Goal: Find specific page/section: Find specific page/section

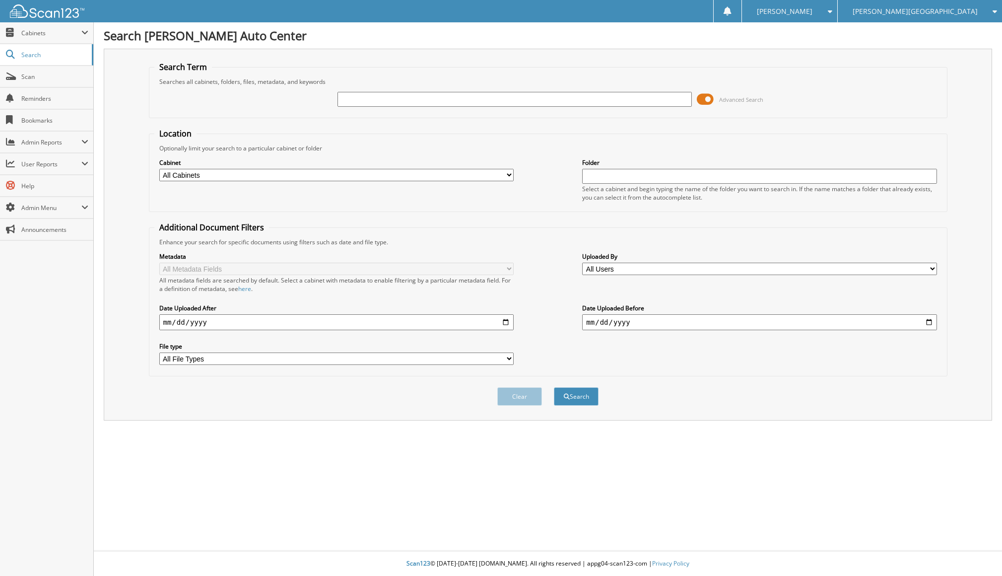
click at [397, 96] on input "text" at bounding box center [515, 99] width 354 height 15
type input "189918"
click at [554, 387] on button "Search" at bounding box center [576, 396] width 45 height 18
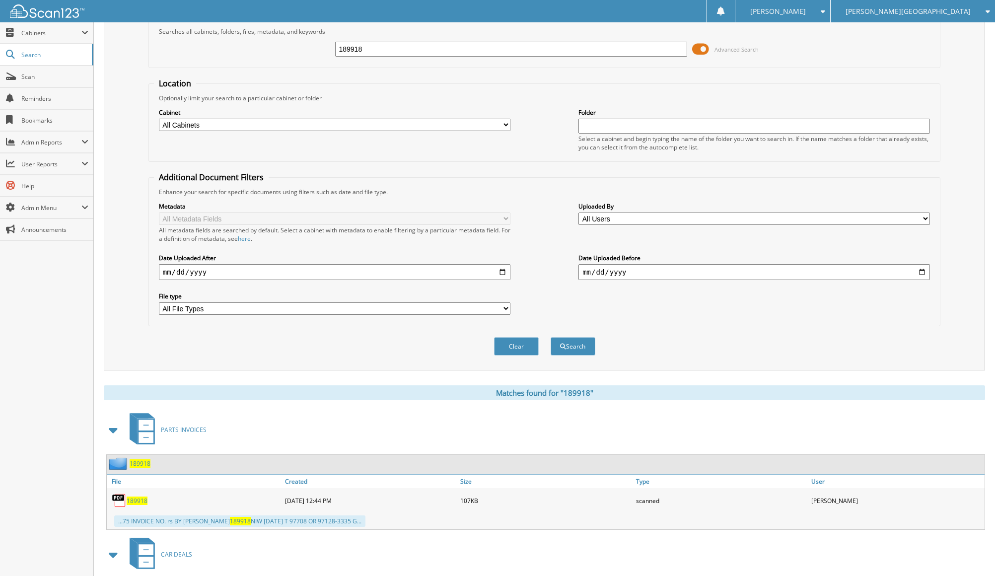
scroll to position [175, 0]
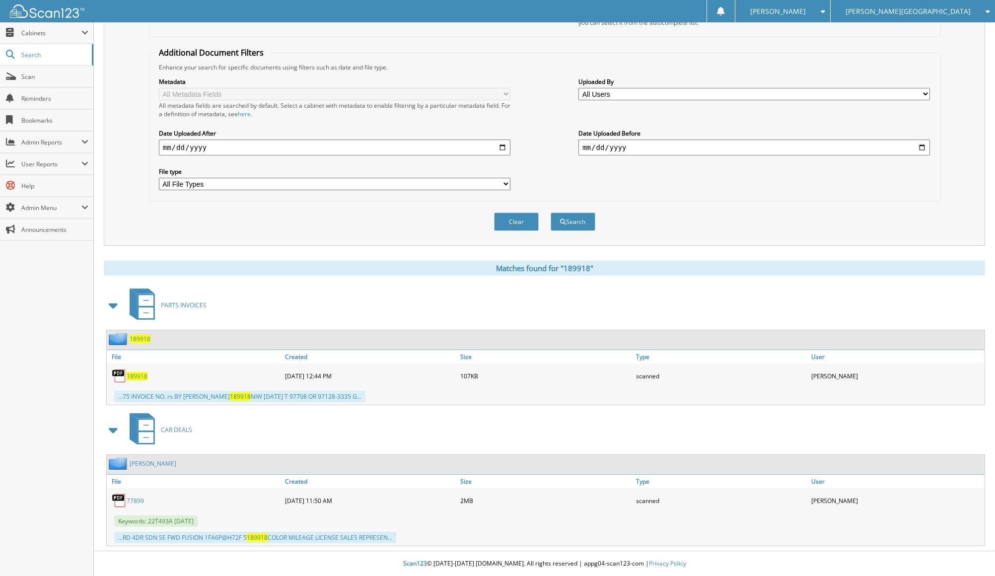
click at [141, 376] on span "189918" at bounding box center [137, 376] width 21 height 8
click at [962, 164] on div "Search Term Searches all cabinets, folders, files, metadata, and keywords 18991…" at bounding box center [544, 60] width 881 height 372
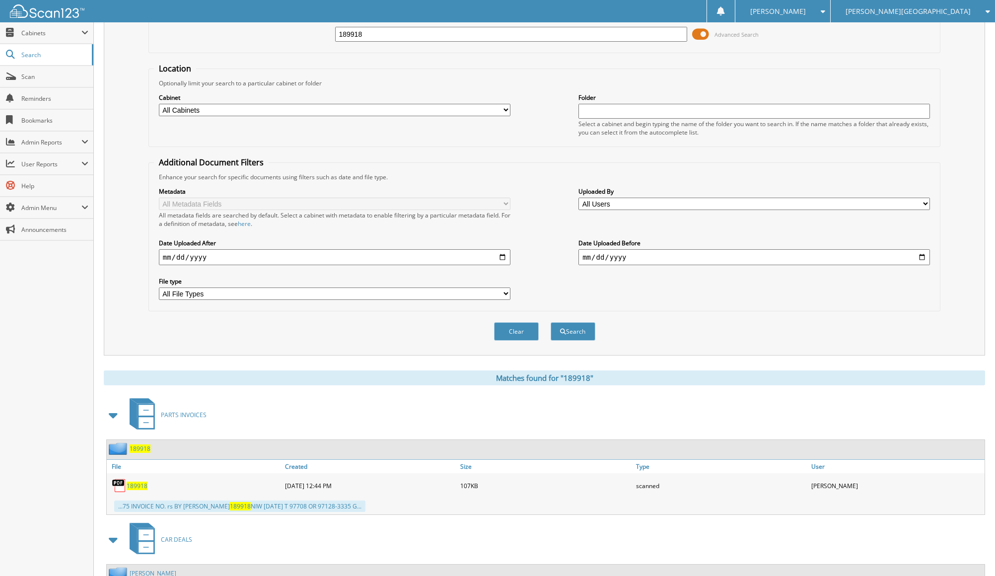
scroll to position [0, 0]
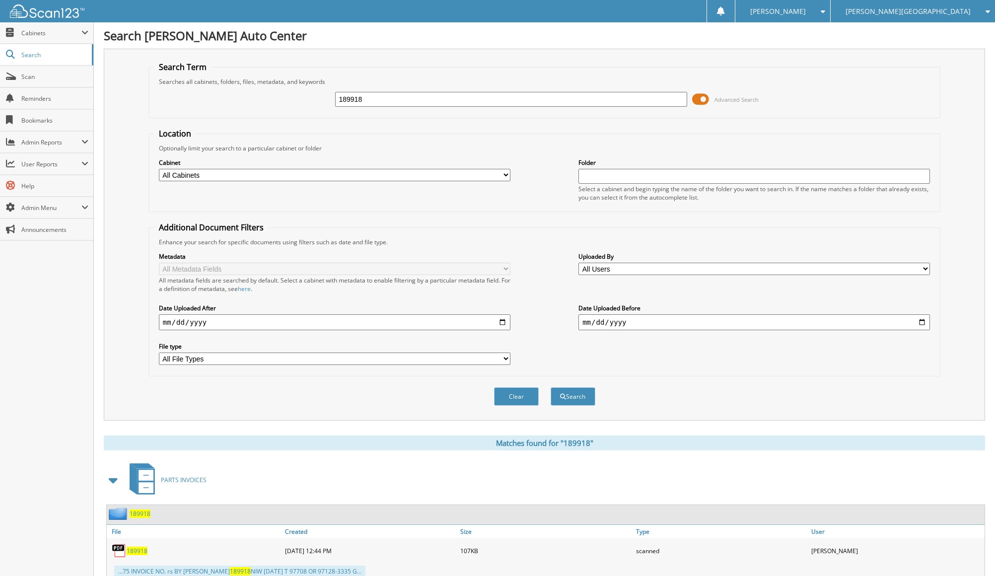
drag, startPoint x: 452, startPoint y: 99, endPoint x: 197, endPoint y: 94, distance: 255.2
click at [197, 94] on div "189918 Advanced Search" at bounding box center [544, 99] width 781 height 27
type input "564101"
click at [551, 387] on button "Search" at bounding box center [573, 396] width 45 height 18
click at [141, 517] on span "564101" at bounding box center [140, 513] width 21 height 8
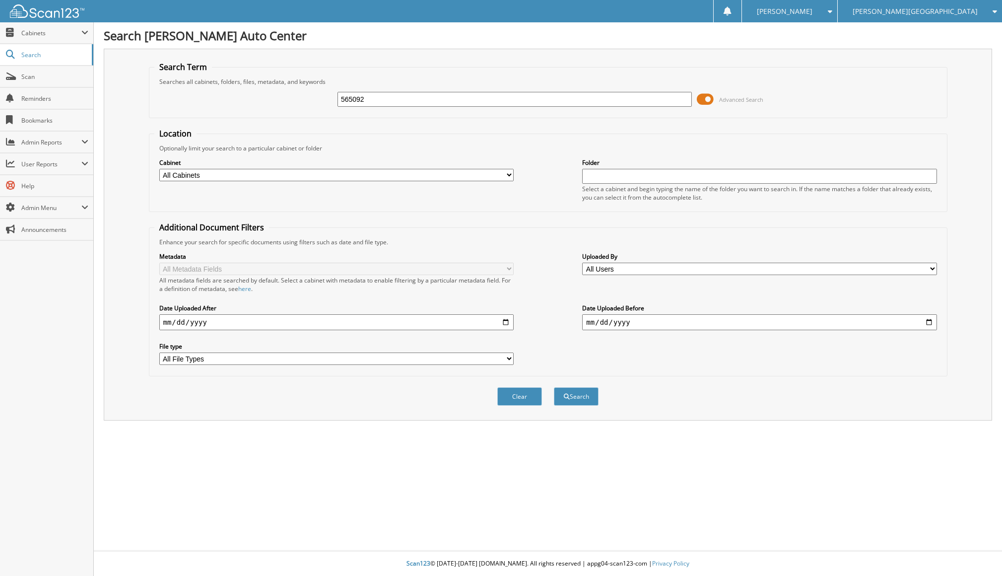
type input "565092"
click at [554, 387] on button "Search" at bounding box center [576, 396] width 45 height 18
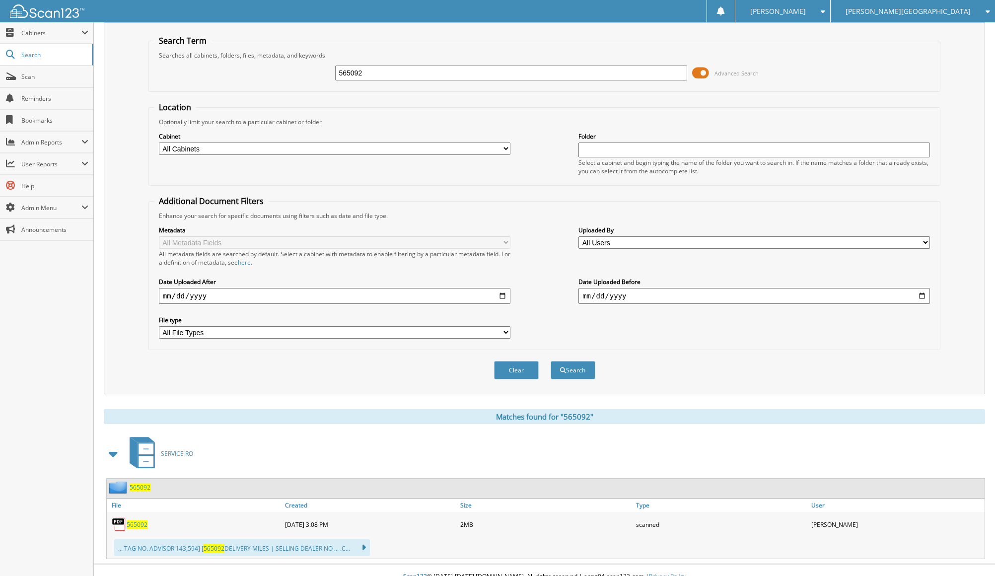
scroll to position [40, 0]
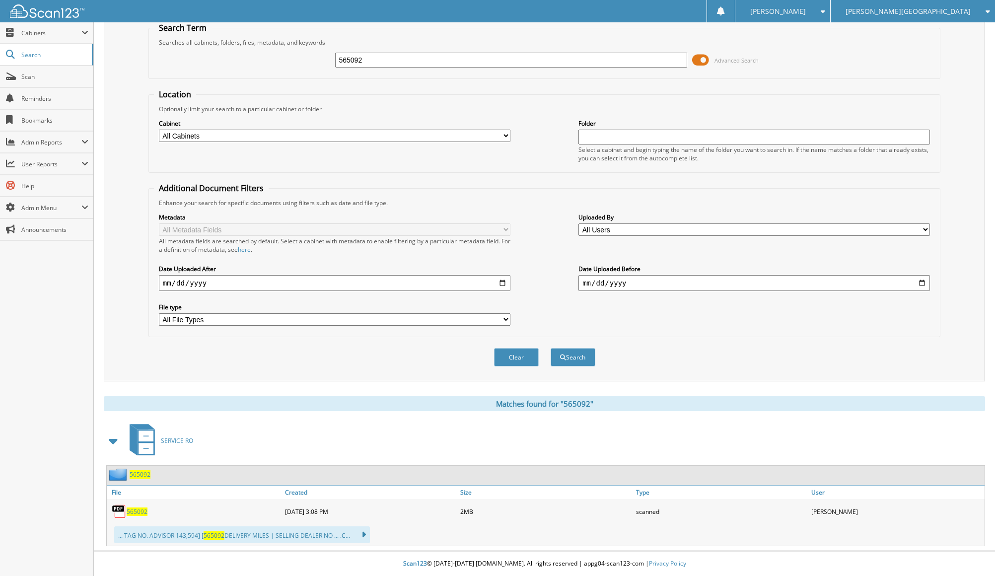
click at [137, 513] on span "565092" at bounding box center [137, 511] width 21 height 8
click at [69, 533] on div "Close Cabinets This Company All Companies Email Addresses" at bounding box center [47, 299] width 94 height 554
click at [135, 513] on span "565092" at bounding box center [137, 511] width 21 height 8
drag, startPoint x: 588, startPoint y: 151, endPoint x: 577, endPoint y: 149, distance: 11.0
click at [582, 150] on div "Select a cabinet and begin typing the name of the folder you want to search in.…" at bounding box center [753, 153] width 351 height 17
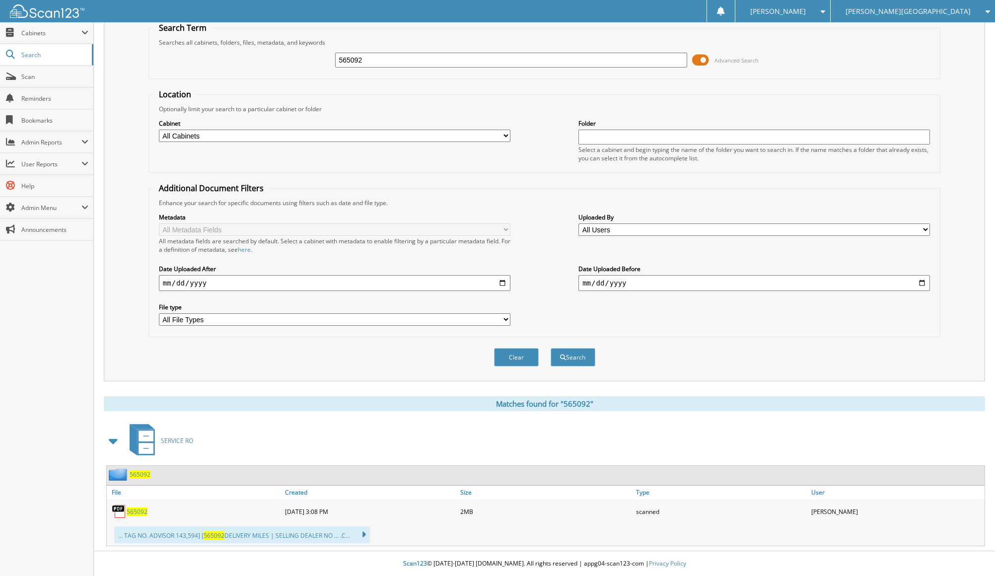
drag, startPoint x: 506, startPoint y: 62, endPoint x: 260, endPoint y: 80, distance: 246.9
click at [260, 80] on form "Search Term Searches all cabinets, folders, files, metadata, and keywords 56509…" at bounding box center [544, 199] width 792 height 355
type input "189008"
click at [551, 348] on button "Search" at bounding box center [573, 357] width 45 height 18
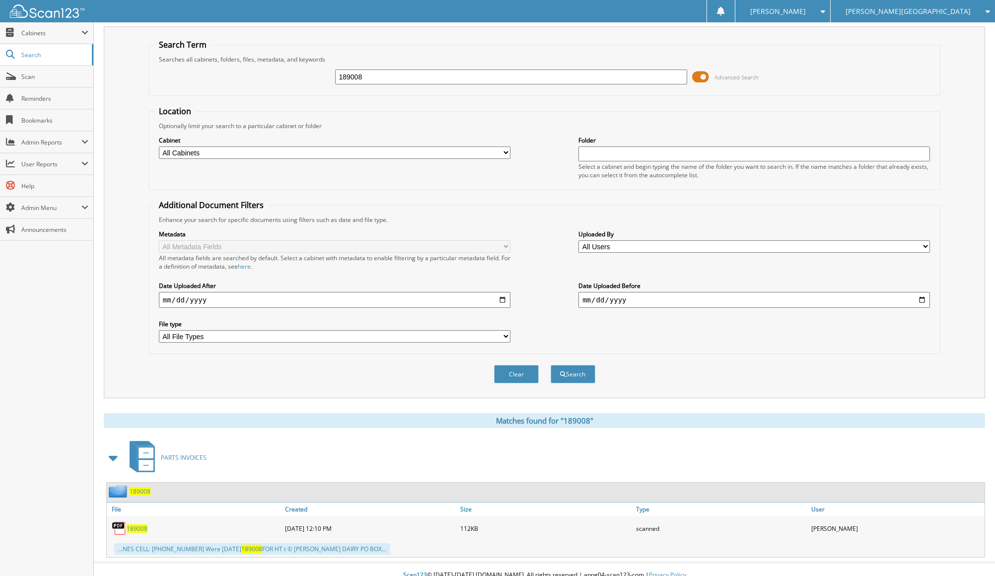
scroll to position [34, 0]
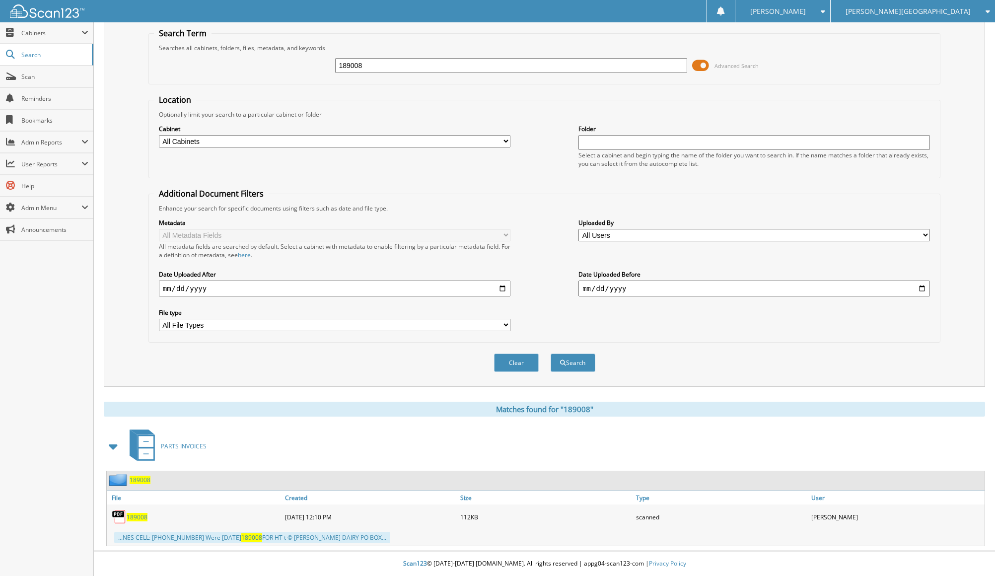
click at [133, 514] on span "189008" at bounding box center [137, 517] width 21 height 8
drag, startPoint x: 381, startPoint y: 63, endPoint x: 185, endPoint y: 62, distance: 195.6
click at [185, 60] on div "189008 Advanced Search" at bounding box center [544, 65] width 781 height 27
type input "189256"
click at [551, 353] on button "Search" at bounding box center [573, 362] width 45 height 18
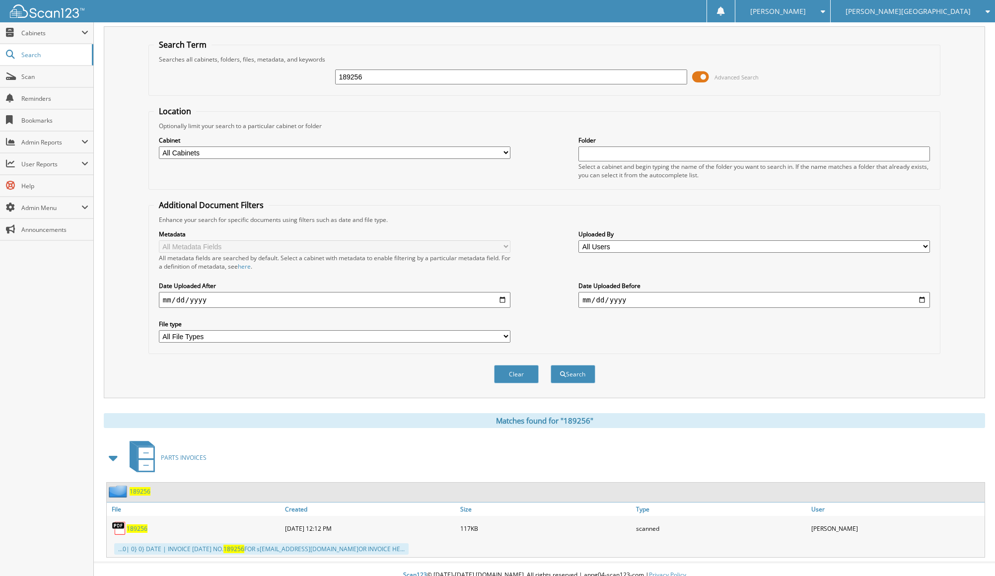
scroll to position [34, 0]
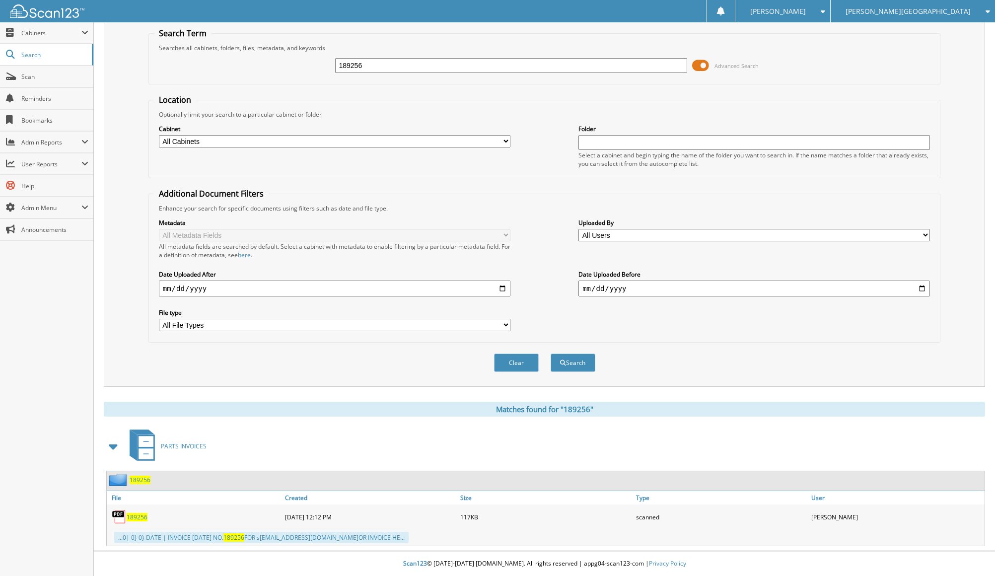
click at [139, 515] on span "189256" at bounding box center [137, 517] width 21 height 8
drag, startPoint x: 395, startPoint y: 69, endPoint x: 146, endPoint y: 70, distance: 248.7
click at [146, 69] on div "Search Term Searches all cabinets, folders, files, metadata, and keywords 18925…" at bounding box center [544, 201] width 881 height 372
type input "189612"
click at [551, 353] on button "Search" at bounding box center [573, 362] width 45 height 18
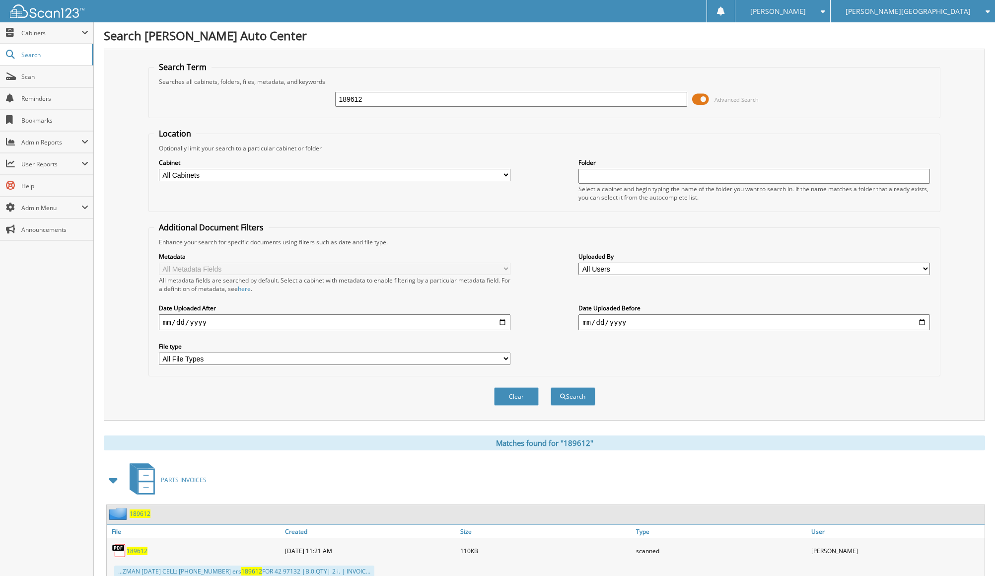
scroll to position [34, 0]
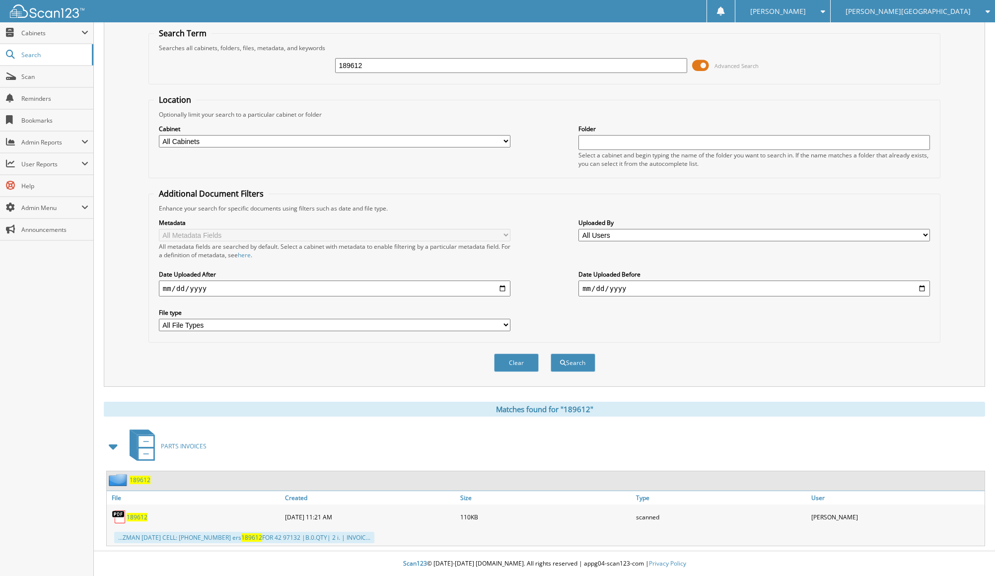
click at [140, 515] on span "189612" at bounding box center [137, 517] width 21 height 8
drag, startPoint x: 409, startPoint y: 59, endPoint x: 121, endPoint y: 45, distance: 288.2
click at [121, 45] on div "Search Term Searches all cabinets, folders, files, metadata, and keywords 18961…" at bounding box center [544, 201] width 881 height 372
type input "189653"
click at [551, 353] on button "Search" at bounding box center [573, 362] width 45 height 18
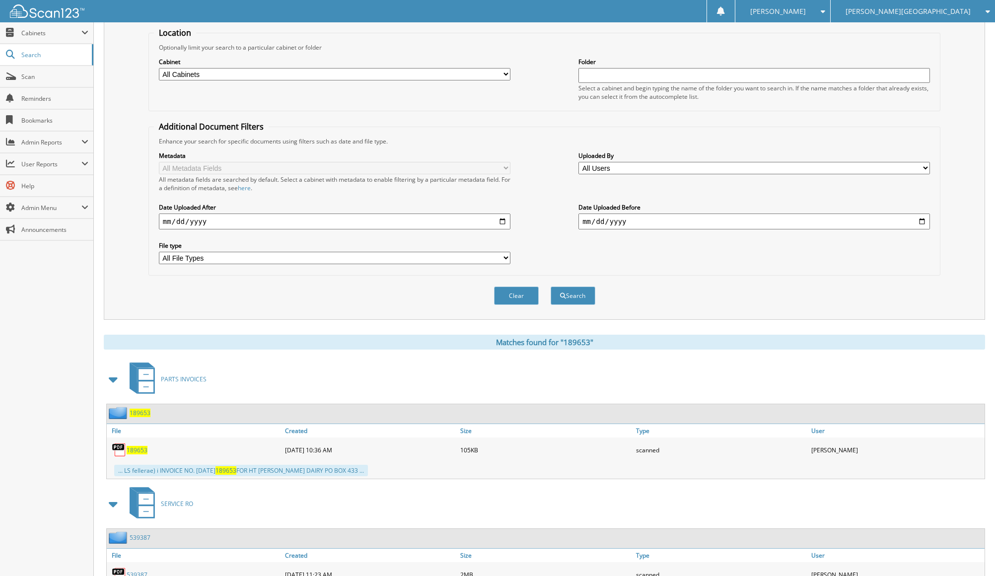
scroll to position [159, 0]
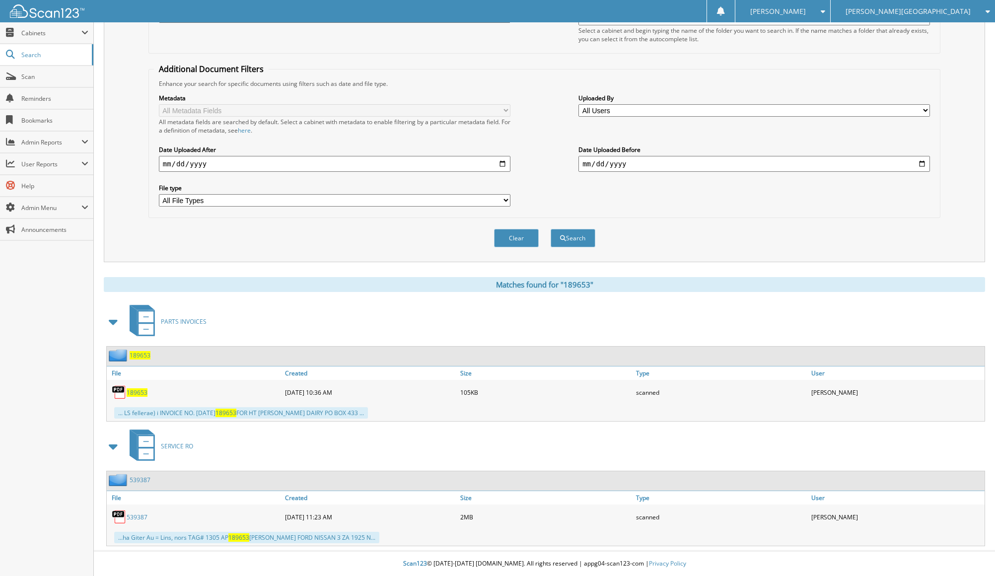
click at [136, 389] on span "189653" at bounding box center [137, 392] width 21 height 8
click at [557, 187] on div "Metadata All Metadata Fields All metadata fields are searched by default. Selec…" at bounding box center [544, 150] width 781 height 125
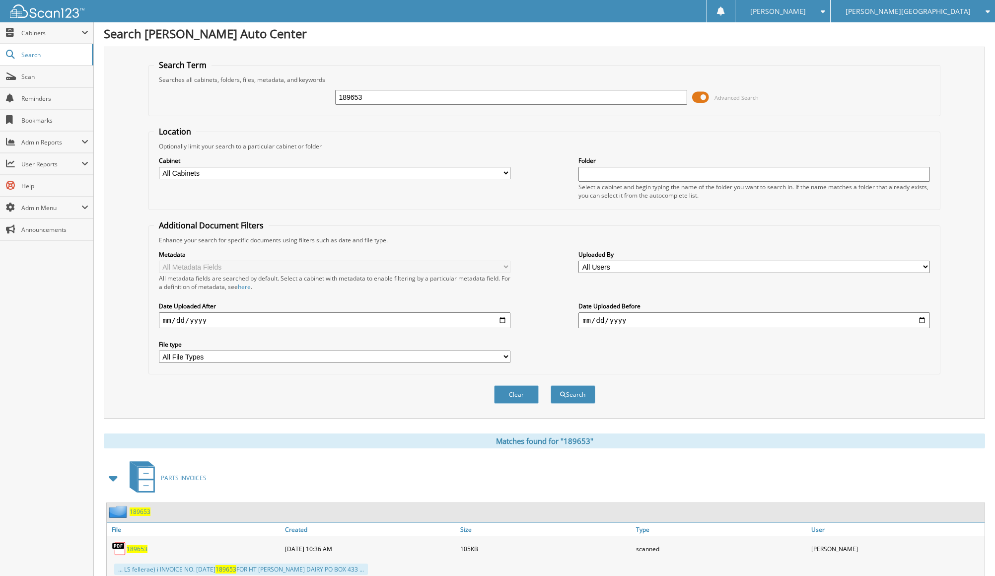
scroll to position [0, 0]
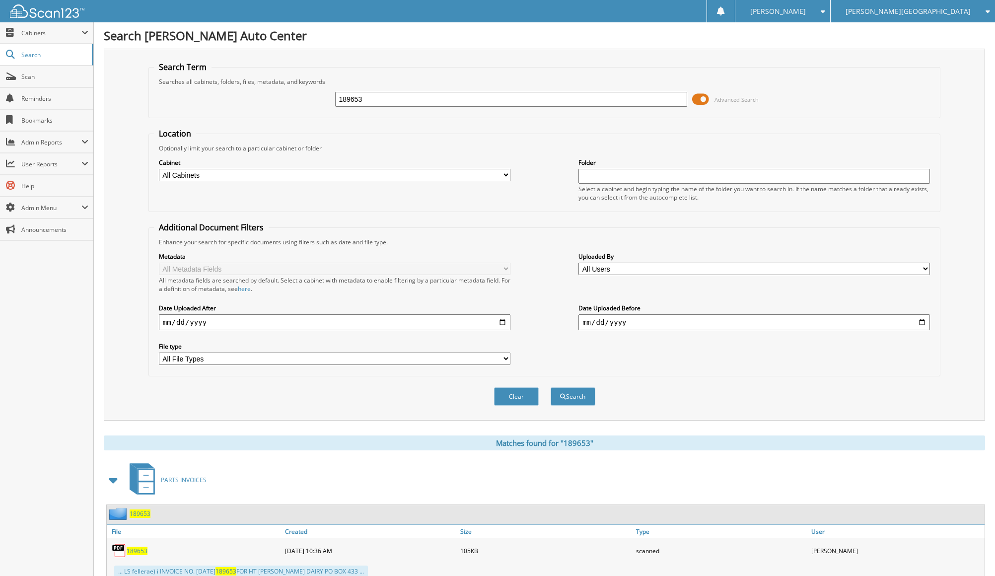
drag, startPoint x: 417, startPoint y: 94, endPoint x: 183, endPoint y: 80, distance: 234.2
click at [183, 80] on fieldset "Search Term Searches all cabinets, folders, files, metadata, and keywords 18965…" at bounding box center [544, 90] width 792 height 57
type input "189930"
click at [551, 387] on button "Search" at bounding box center [573, 396] width 45 height 18
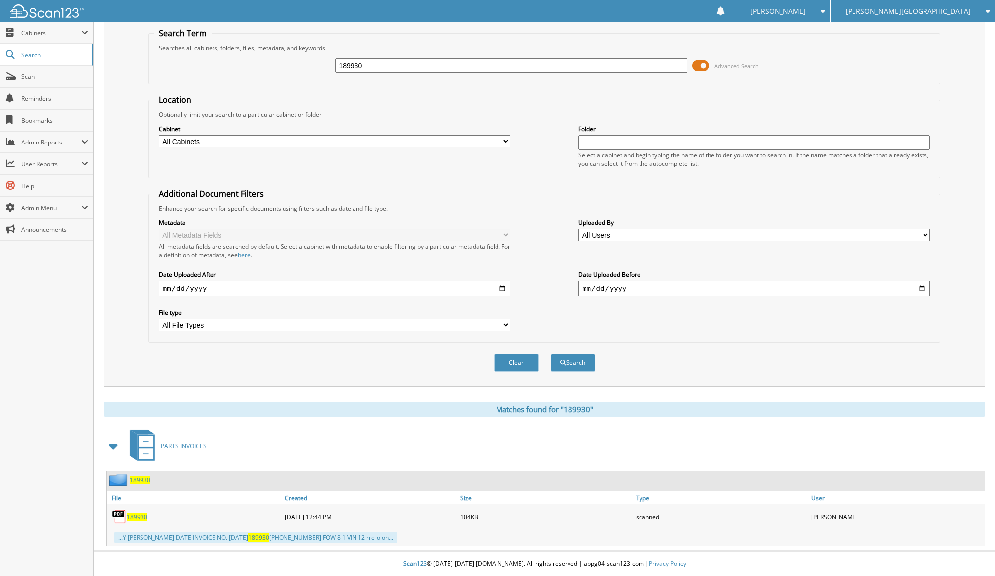
click at [130, 515] on span "189930" at bounding box center [137, 517] width 21 height 8
click at [552, 9] on div "[PERSON_NAME] Settings Logout [PERSON_NAME][GEOGRAPHIC_DATA] VelocitySign Home …" at bounding box center [497, 11] width 995 height 22
click at [734, 83] on form "Search Term Searches all cabinets, folders, files, metadata, and keywords 18993…" at bounding box center [544, 205] width 792 height 355
